Goal: Task Accomplishment & Management: Use online tool/utility

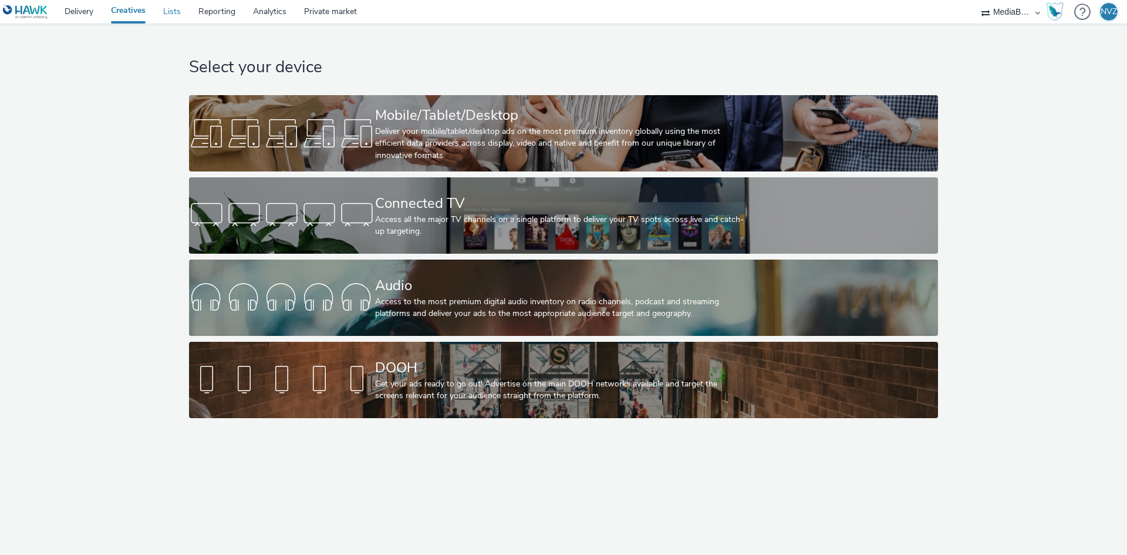
click at [164, 11] on link "Lists" at bounding box center [171, 11] width 35 height 23
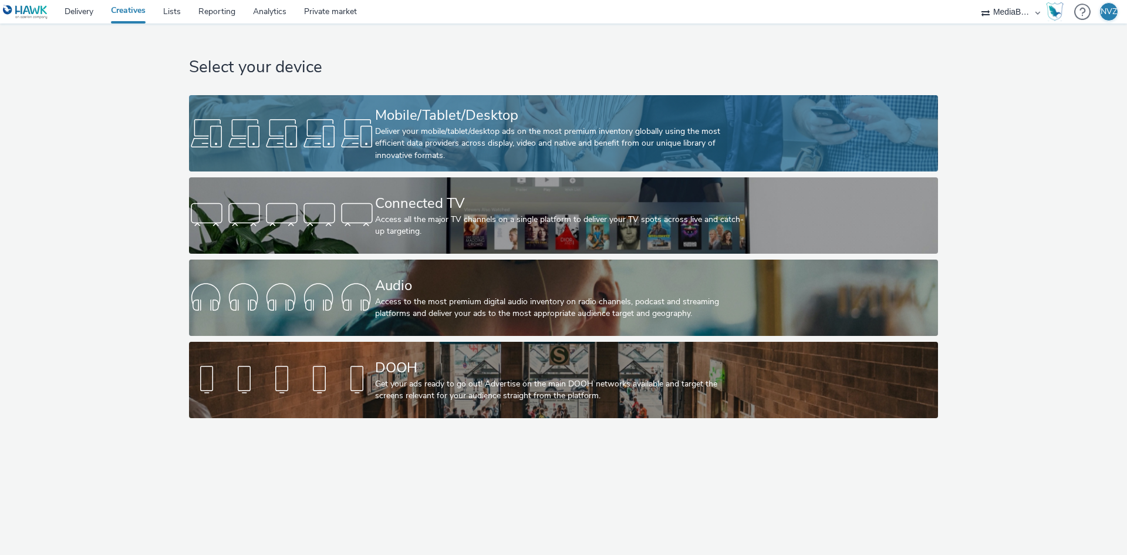
click at [286, 108] on link "Mobile/Tablet/Desktop Deliver your mobile/tablet/desktop ads on the most premiu…" at bounding box center [563, 133] width 748 height 76
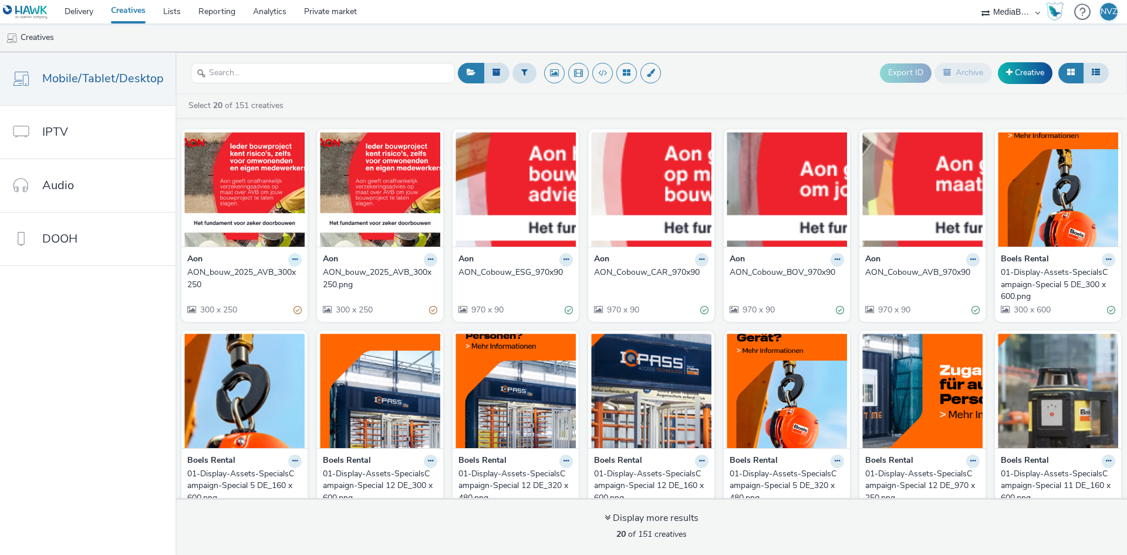
click at [294, 256] on button at bounding box center [294, 259] width 13 height 13
click at [257, 275] on link "Edit" at bounding box center [258, 279] width 88 height 23
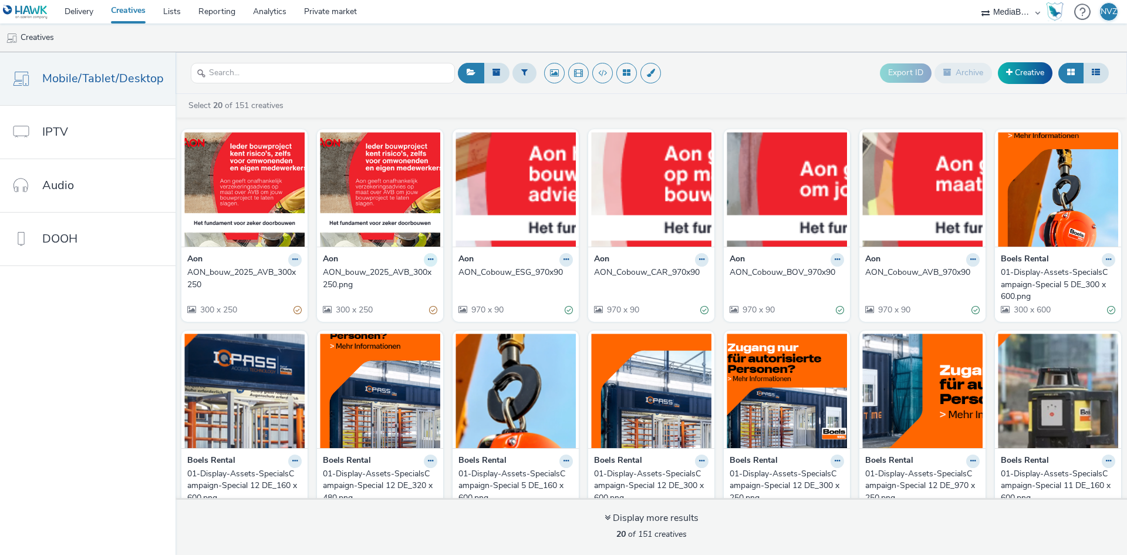
click at [424, 264] on button at bounding box center [430, 259] width 13 height 13
click at [326, 274] on div "AON_bouw_2025_AVB_300x250.png" at bounding box center [378, 278] width 110 height 24
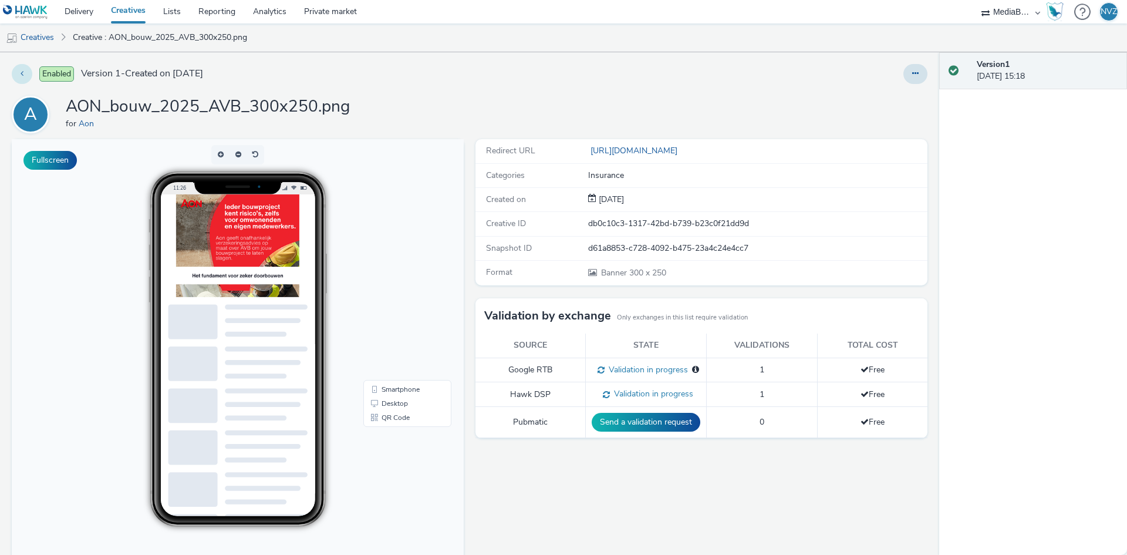
click at [22, 66] on button at bounding box center [22, 74] width 21 height 20
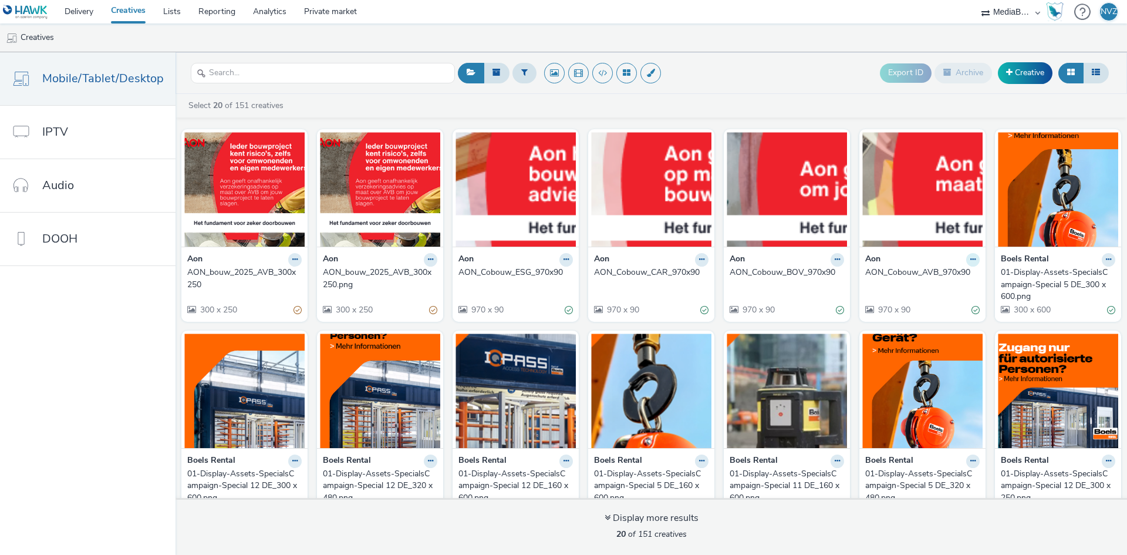
click at [970, 261] on button at bounding box center [972, 259] width 13 height 13
click at [950, 275] on link "Edit" at bounding box center [936, 279] width 88 height 23
